Goal: Task Accomplishment & Management: Use online tool/utility

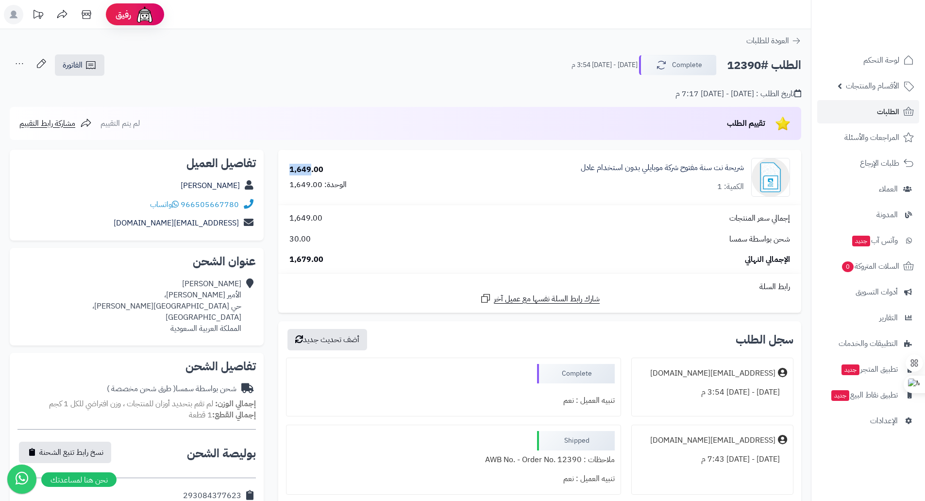
drag, startPoint x: 309, startPoint y: 172, endPoint x: 289, endPoint y: 167, distance: 20.6
click at [289, 167] on div "1,649.00" at bounding box center [306, 169] width 34 height 11
copy div "1,649"
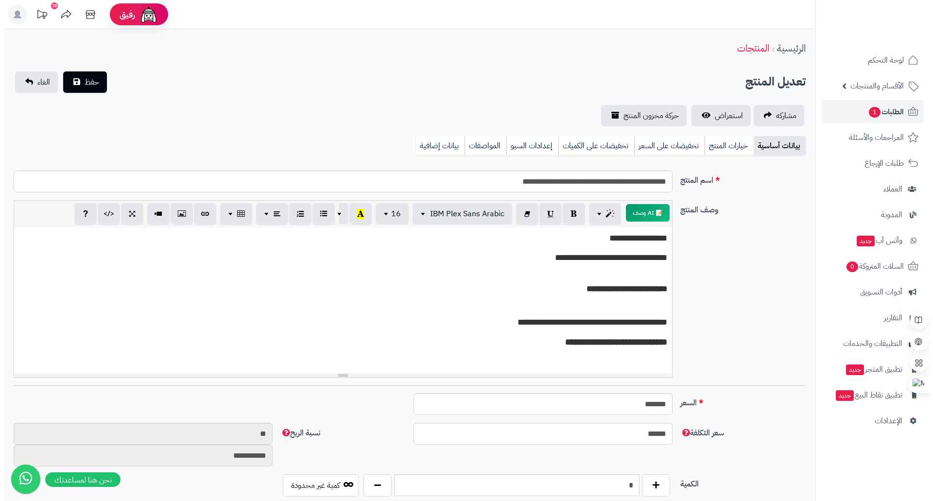
scroll to position [0, 7]
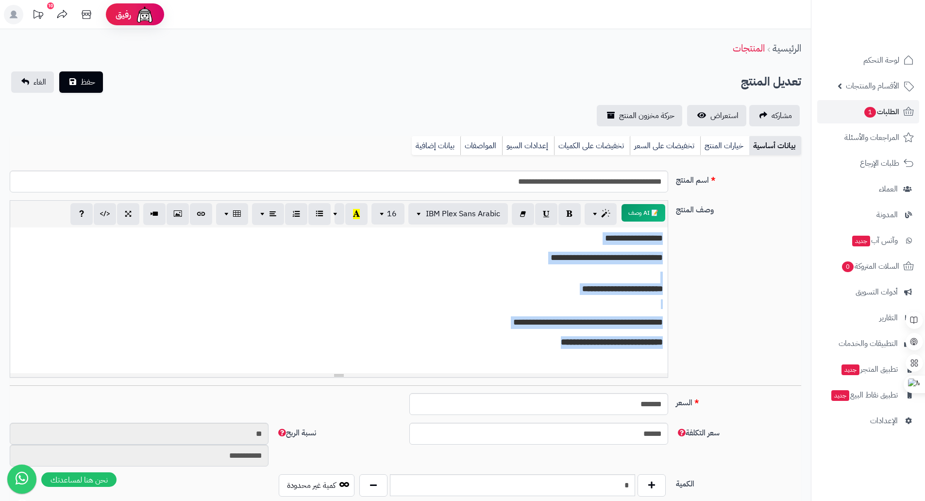
drag, startPoint x: 530, startPoint y: 346, endPoint x: 681, endPoint y: 238, distance: 185.6
click at [681, 238] on div "**********" at bounding box center [405, 292] width 799 height 185
click at [440, 217] on span "IBM Plex Sans Arabic" at bounding box center [463, 213] width 74 height 12
click at [390, 213] on span "16" at bounding box center [392, 213] width 10 height 12
click at [391, 212] on span "16" at bounding box center [392, 213] width 10 height 12
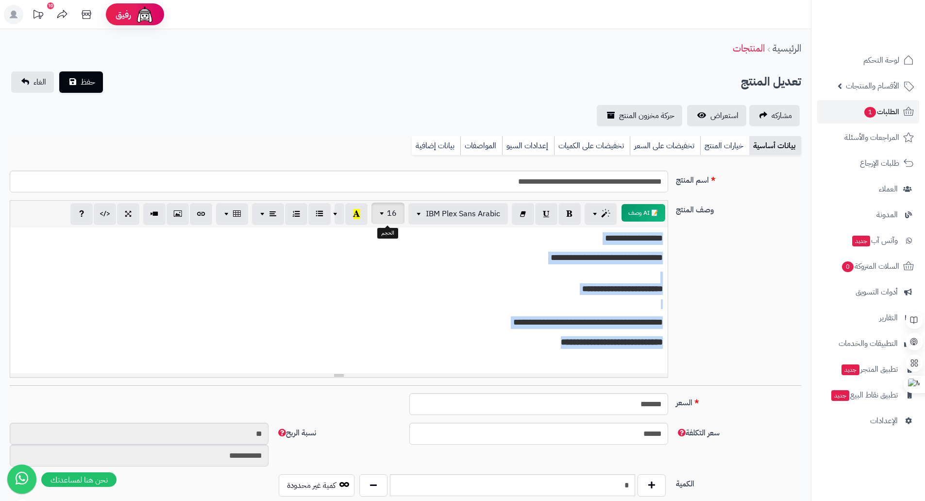
click at [378, 216] on button "16" at bounding box center [388, 213] width 33 height 21
click at [396, 296] on link "14" at bounding box center [383, 297] width 44 height 13
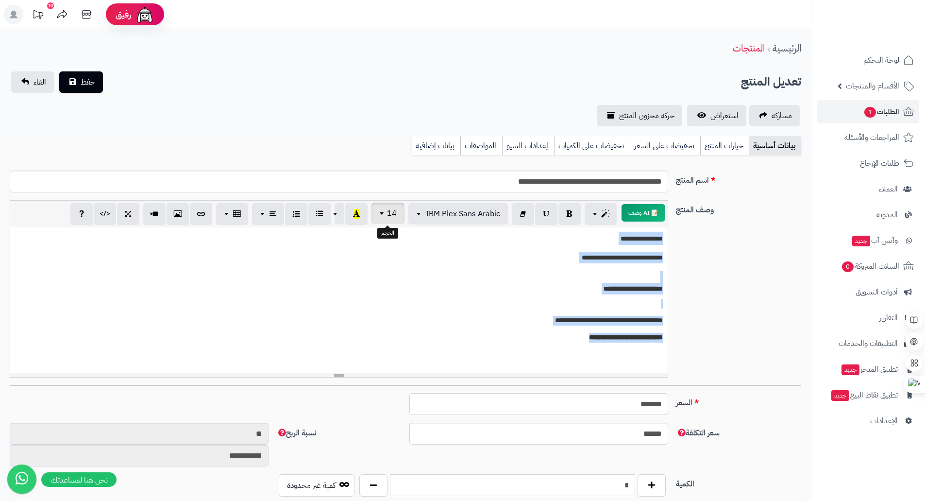
click at [390, 218] on span "14" at bounding box center [392, 213] width 10 height 12
click at [338, 216] on span "button" at bounding box center [337, 213] width 8 height 12
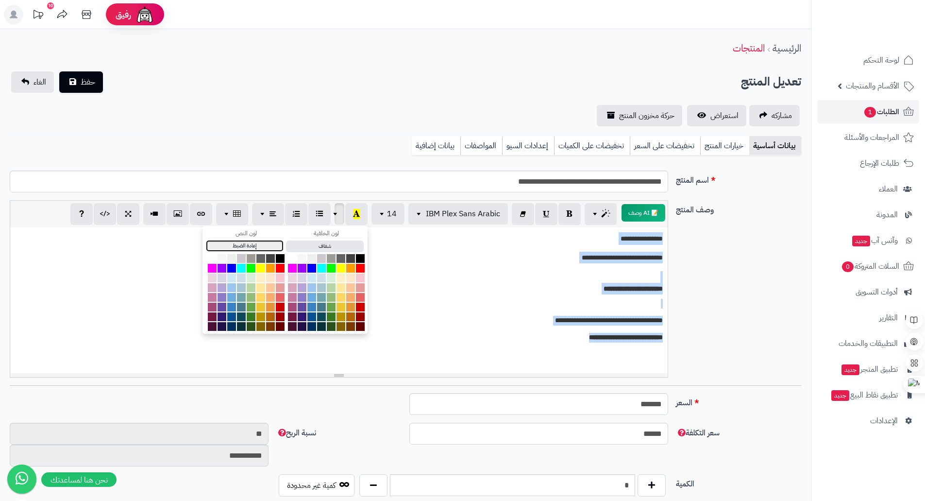
click at [245, 249] on button "إعادة الضبط" at bounding box center [245, 246] width 78 height 12
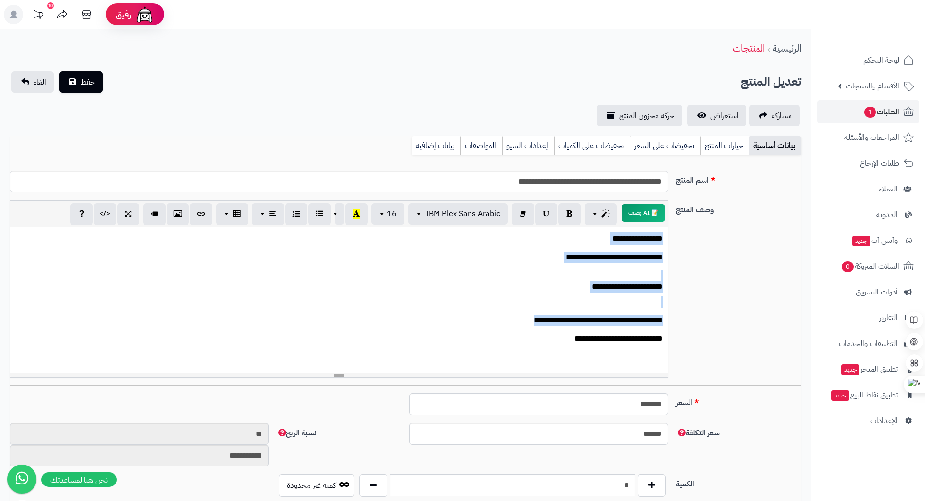
click at [439, 298] on p at bounding box center [339, 301] width 648 height 11
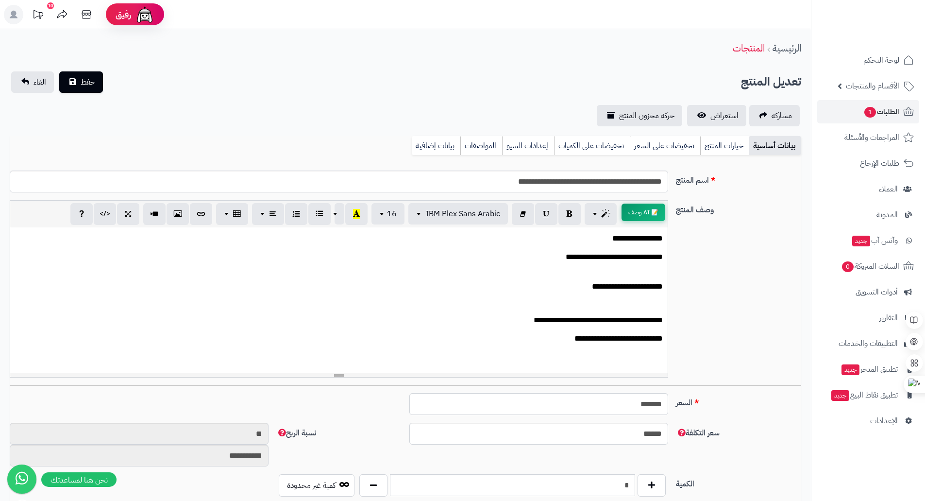
click at [645, 214] on button "📝 AI وصف" at bounding box center [644, 212] width 44 height 17
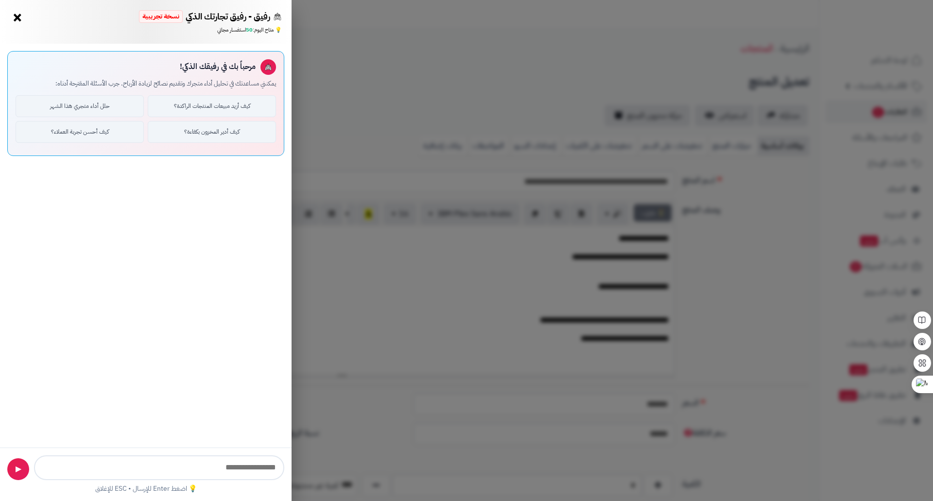
type input "**********"
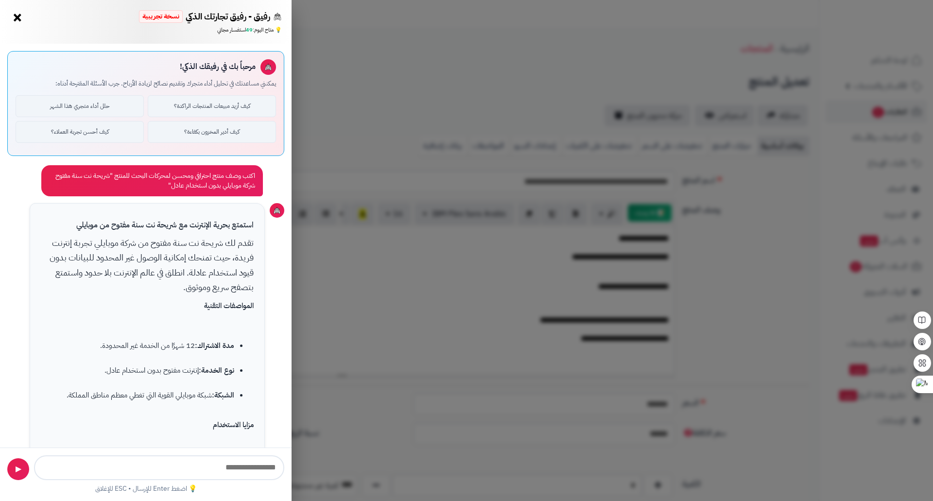
scroll to position [357, 0]
